Goal: Transaction & Acquisition: Download file/media

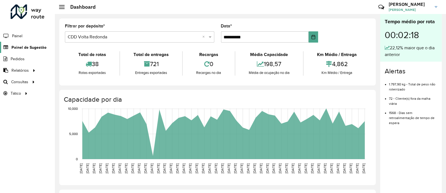
click at [17, 45] on span "Painel de Sugestão" at bounding box center [28, 48] width 35 height 6
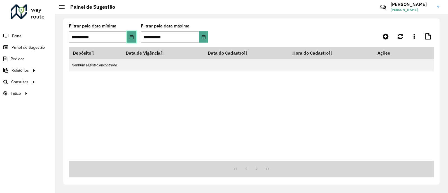
click at [130, 35] on icon "Choose Date" at bounding box center [131, 37] width 4 height 4
click at [35, 49] on span "Painel de Sugestão" at bounding box center [28, 48] width 35 height 6
click at [21, 38] on span "Painel" at bounding box center [17, 36] width 11 height 6
click at [25, 44] on link "Painel de Sugestão" at bounding box center [23, 47] width 46 height 11
click at [132, 37] on icon "Choose Date" at bounding box center [132, 37] width 4 height 4
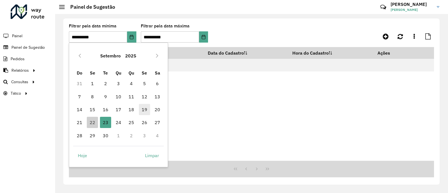
click at [144, 111] on span "19" at bounding box center [144, 109] width 11 height 11
type input "**********"
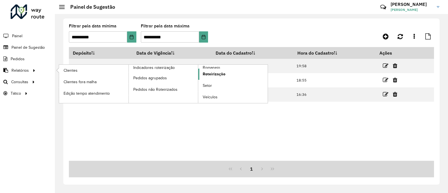
click at [220, 74] on span "Roteirização" at bounding box center [214, 74] width 23 height 6
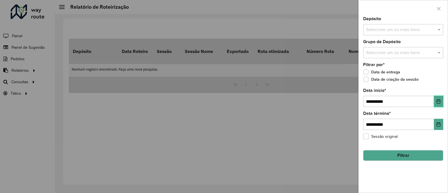
click at [440, 101] on icon "Choose Date" at bounding box center [439, 101] width 4 height 4
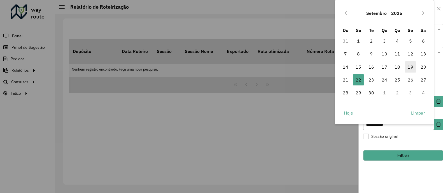
click at [410, 69] on span "19" at bounding box center [410, 66] width 11 height 11
type input "**********"
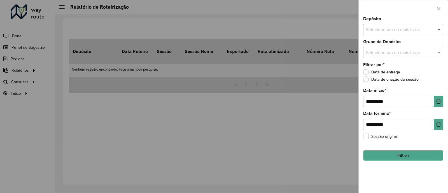
click at [437, 29] on span at bounding box center [439, 29] width 7 height 7
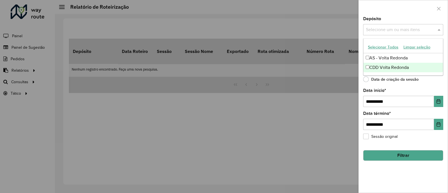
click at [374, 67] on div "CDD Volta Redonda" at bounding box center [403, 68] width 80 height 10
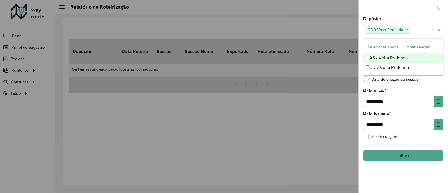
click at [407, 17] on div "Depósito Selecione um ou mais itens CDD Volta Redonda × ×" at bounding box center [403, 26] width 80 height 18
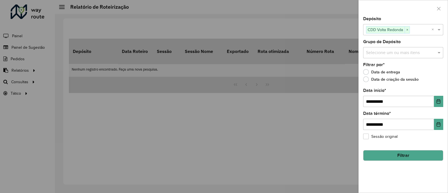
click at [401, 52] on input "text" at bounding box center [401, 53] width 72 height 7
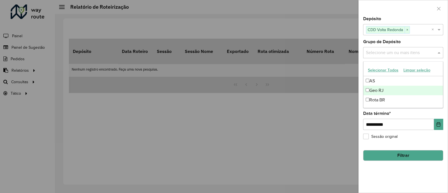
click at [374, 89] on div "Geo RJ" at bounding box center [403, 91] width 80 height 10
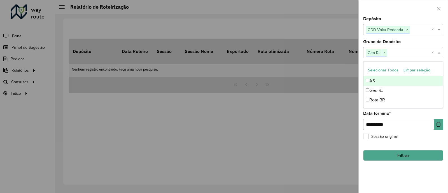
click at [384, 18] on div "Depósito Selecione um ou mais itens CDD Volta Redonda × ×" at bounding box center [403, 26] width 80 height 18
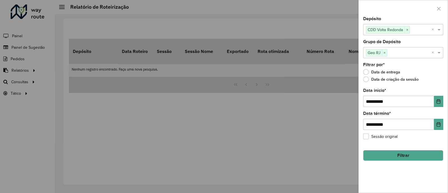
click at [391, 155] on button "Filtrar" at bounding box center [403, 155] width 80 height 11
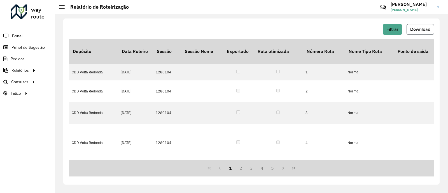
click at [422, 32] on button "Download" at bounding box center [420, 29] width 27 height 11
